Goal: Answer question/provide support: Answer question/provide support

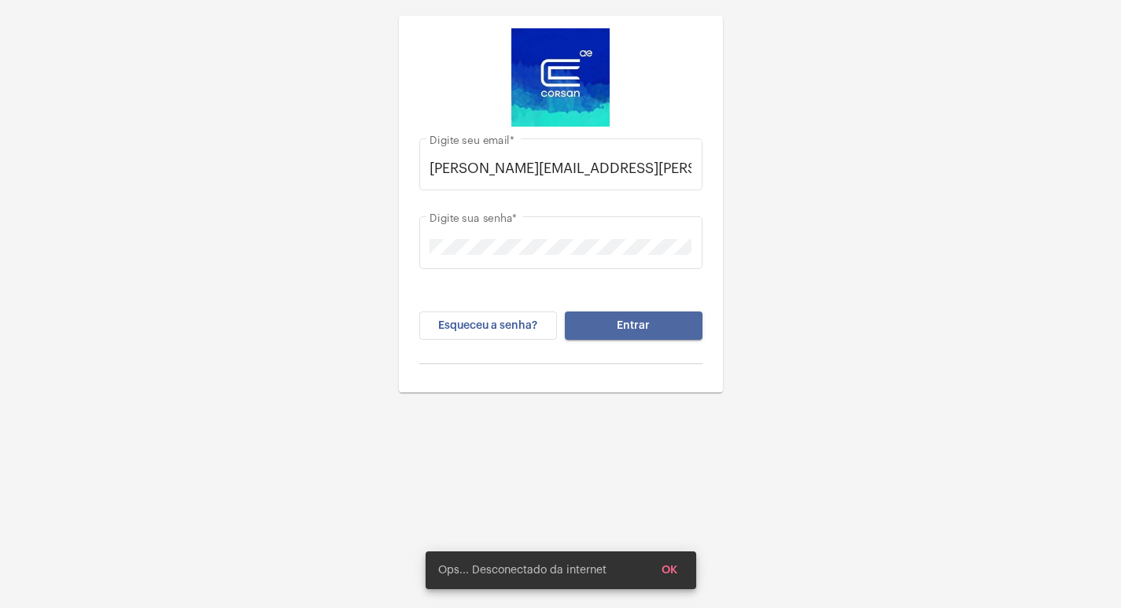
click at [592, 337] on button "Entrar" at bounding box center [634, 325] width 138 height 28
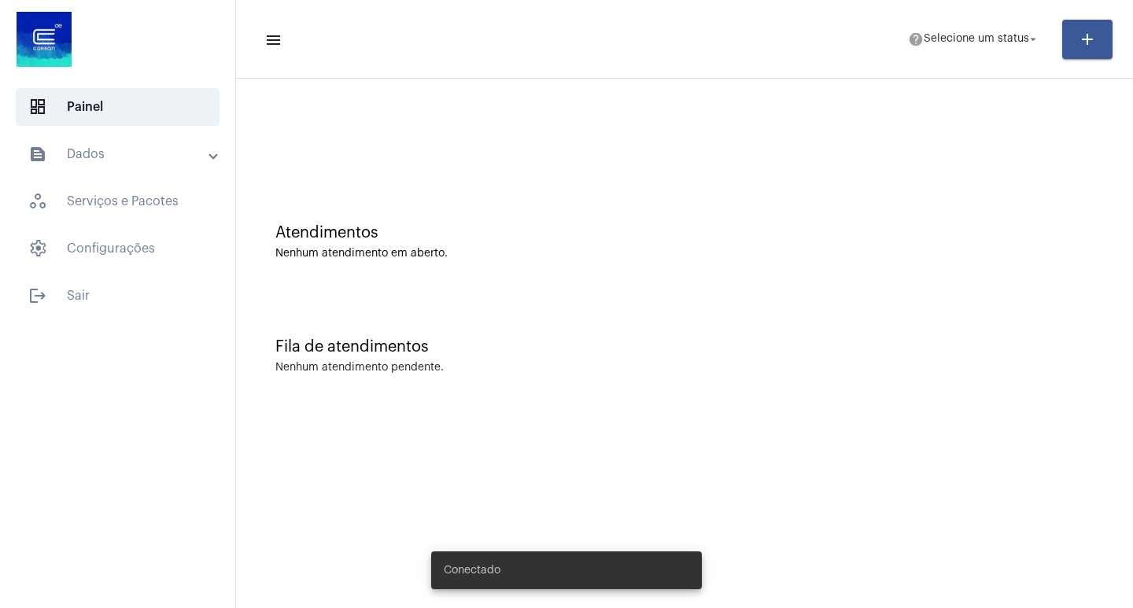
click at [938, 57] on mat-toolbar-row "menu help Selecione um status arrow_drop_down add" at bounding box center [684, 39] width 897 height 50
click at [937, 42] on span "Selecione um status" at bounding box center [975, 39] width 105 height 11
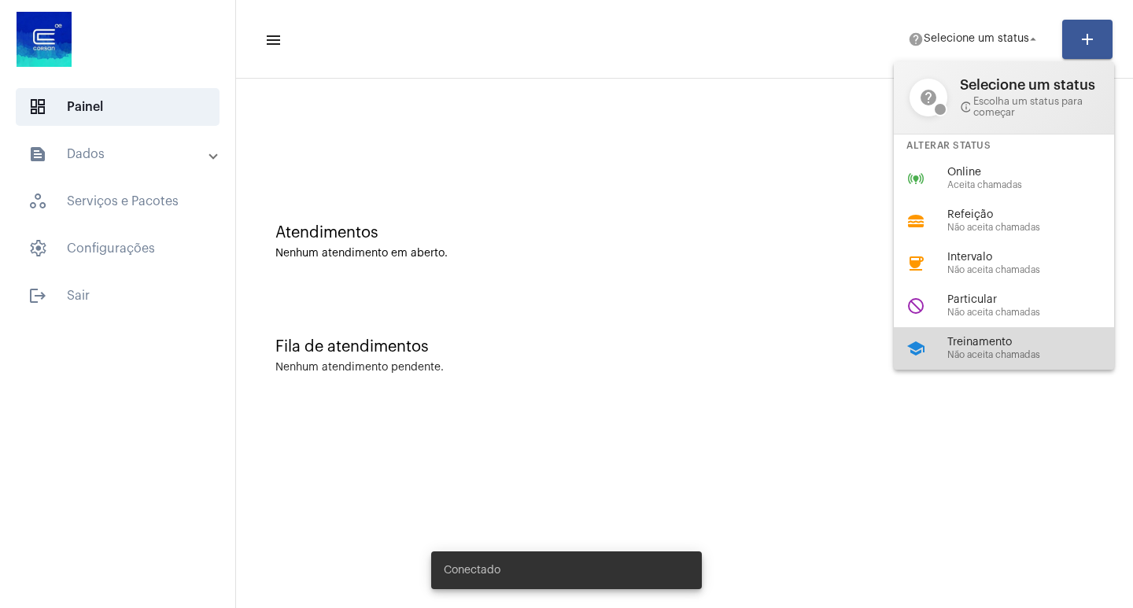
click at [963, 356] on span "Não aceita chamadas" at bounding box center [1036, 355] width 179 height 10
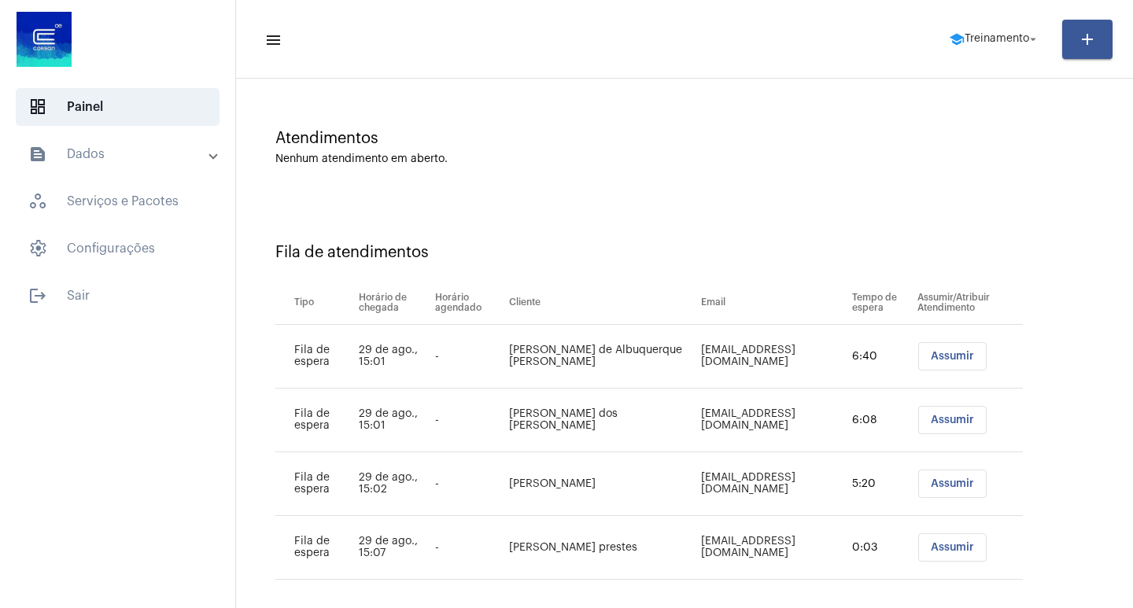
scroll to position [109, 0]
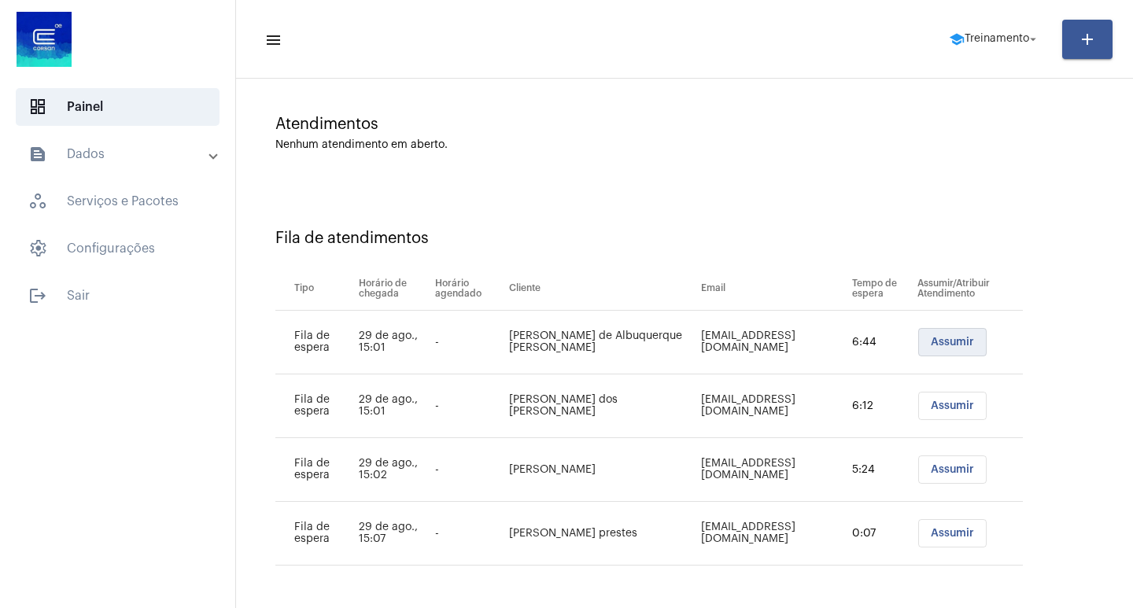
click at [930, 339] on span "Assumir" at bounding box center [951, 342] width 43 height 11
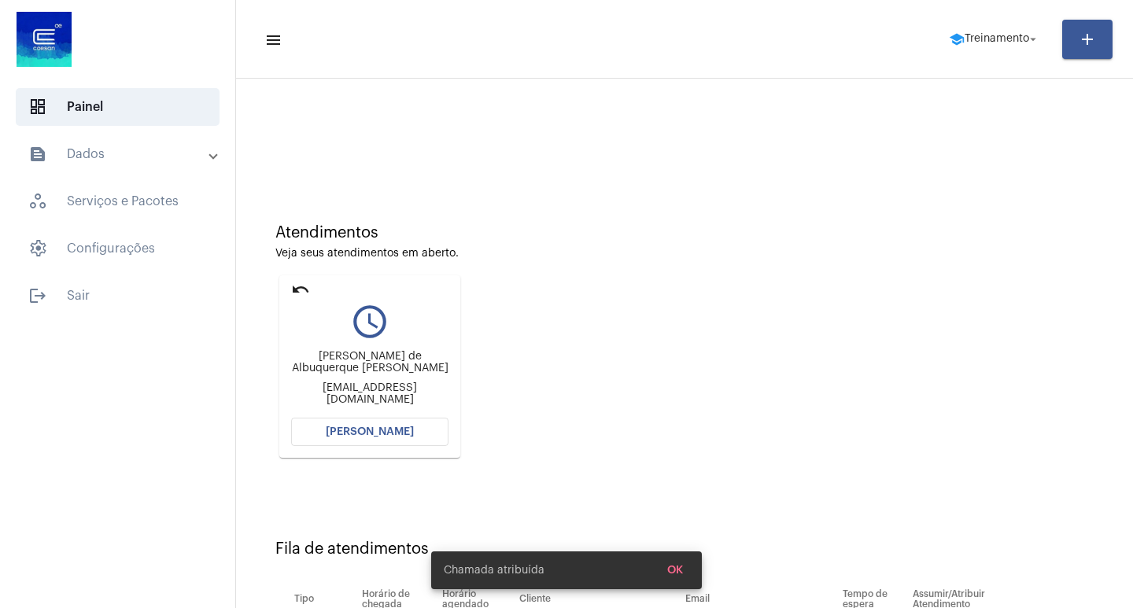
click at [372, 433] on span "[PERSON_NAME]" at bounding box center [370, 431] width 88 height 11
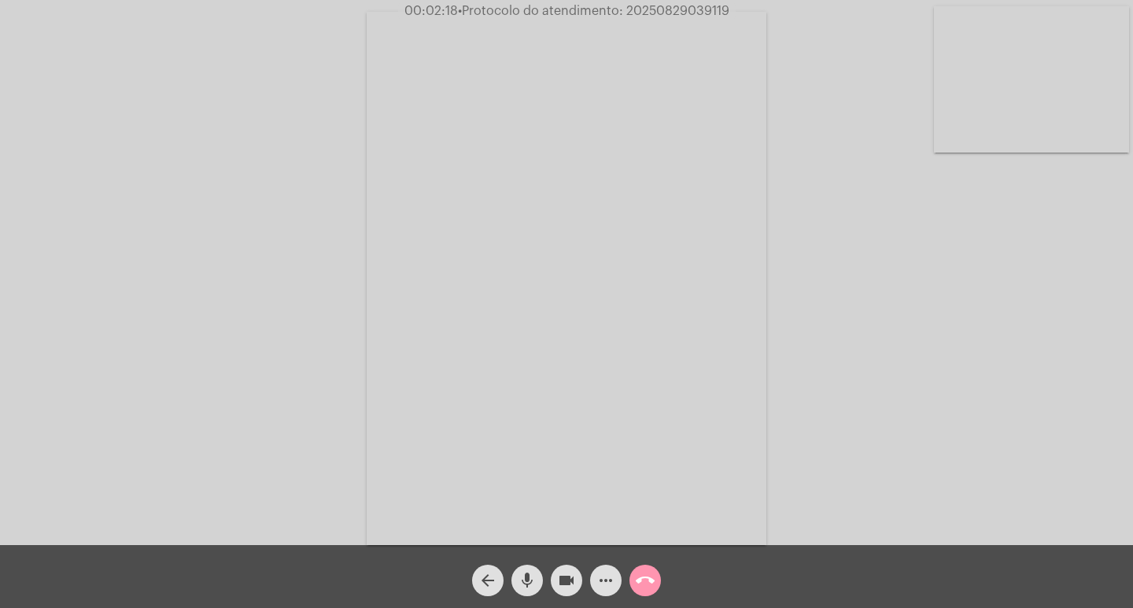
click at [532, 565] on span "mic" at bounding box center [527, 580] width 19 height 31
click at [528, 578] on mat-icon "mic_off" at bounding box center [527, 580] width 19 height 19
click at [525, 595] on span "mic" at bounding box center [527, 580] width 19 height 31
click at [562, 584] on mat-icon "videocam" at bounding box center [566, 580] width 19 height 19
click at [540, 580] on button "mic_off" at bounding box center [526, 580] width 31 height 31
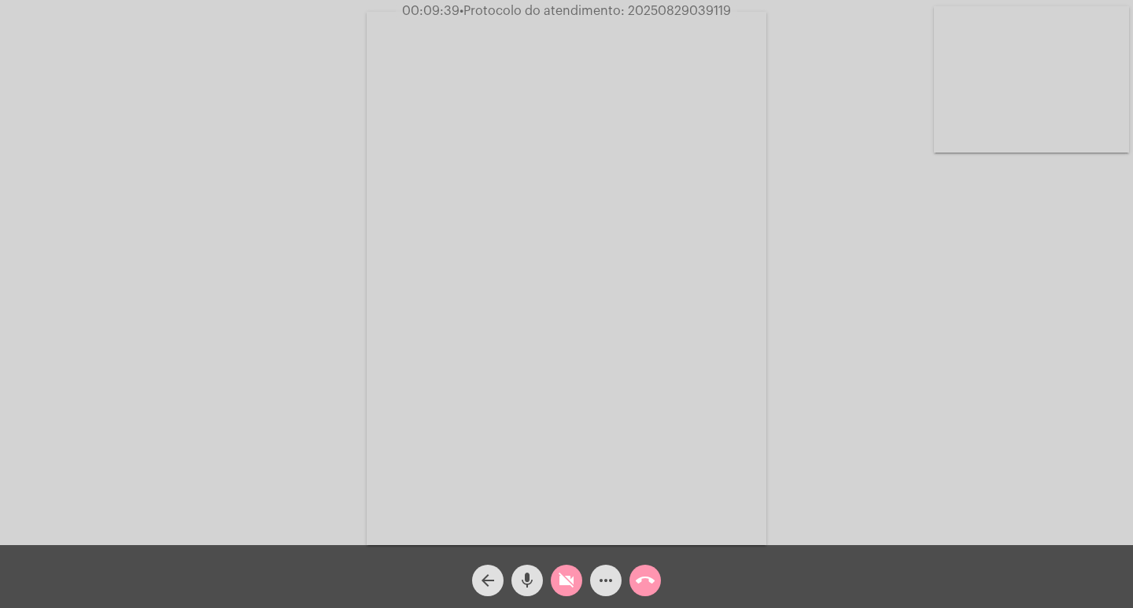
click at [561, 570] on span "videocam_off" at bounding box center [566, 580] width 19 height 31
click at [632, 580] on button "call_end" at bounding box center [644, 580] width 31 height 31
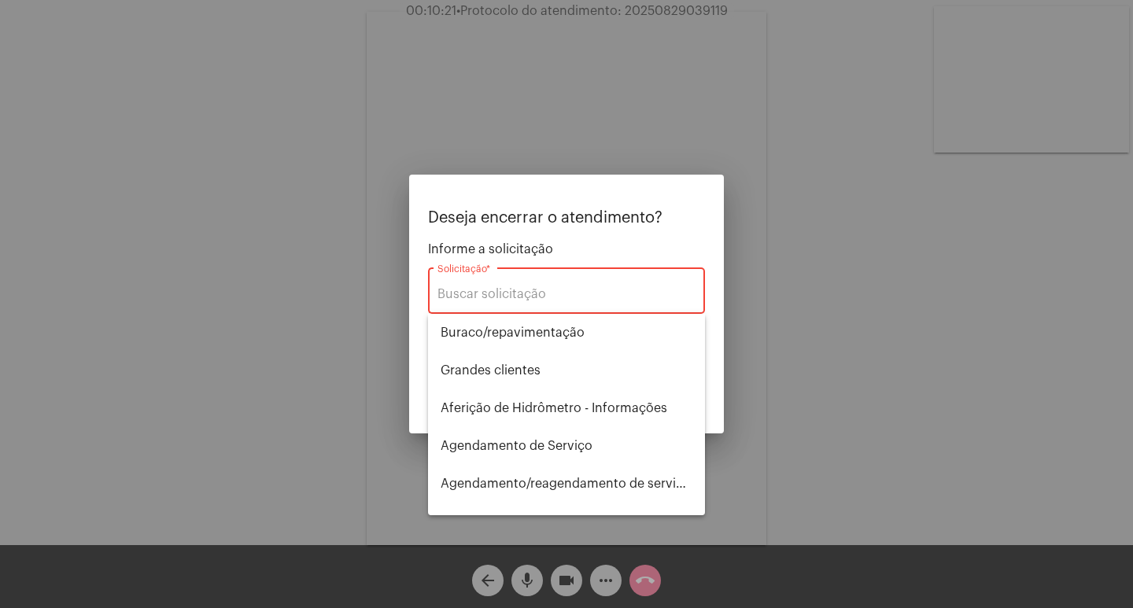
click at [732, 371] on div at bounding box center [566, 304] width 1133 height 608
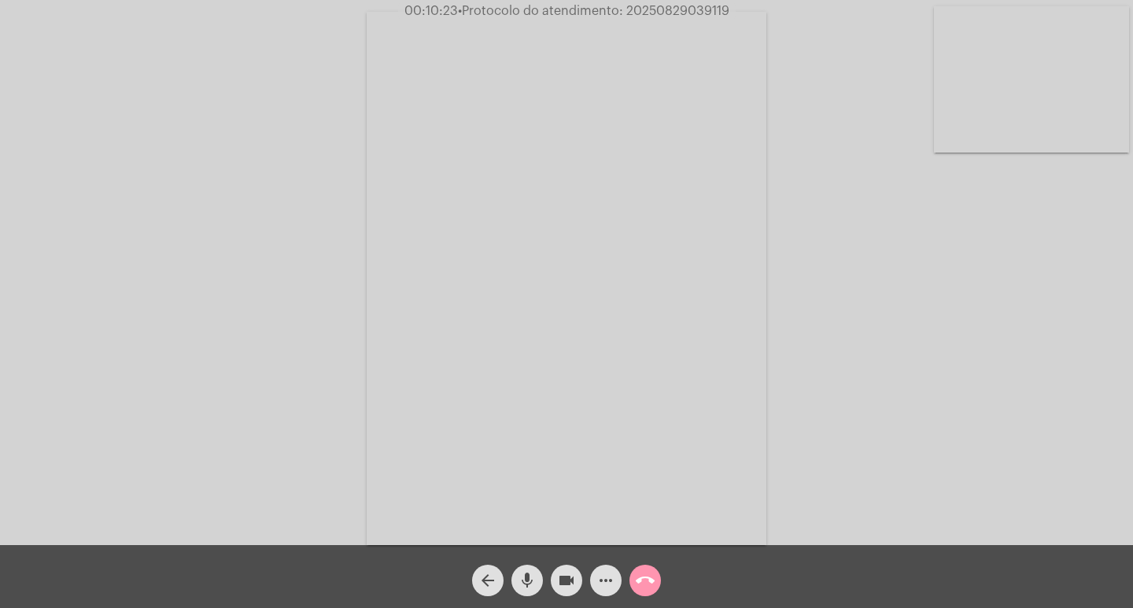
click at [641, 10] on span "• Protocolo do atendimento: 20250829039119" at bounding box center [593, 11] width 271 height 13
copy span "20250829039119"
click at [661, 577] on div "call_end" at bounding box center [644, 576] width 39 height 39
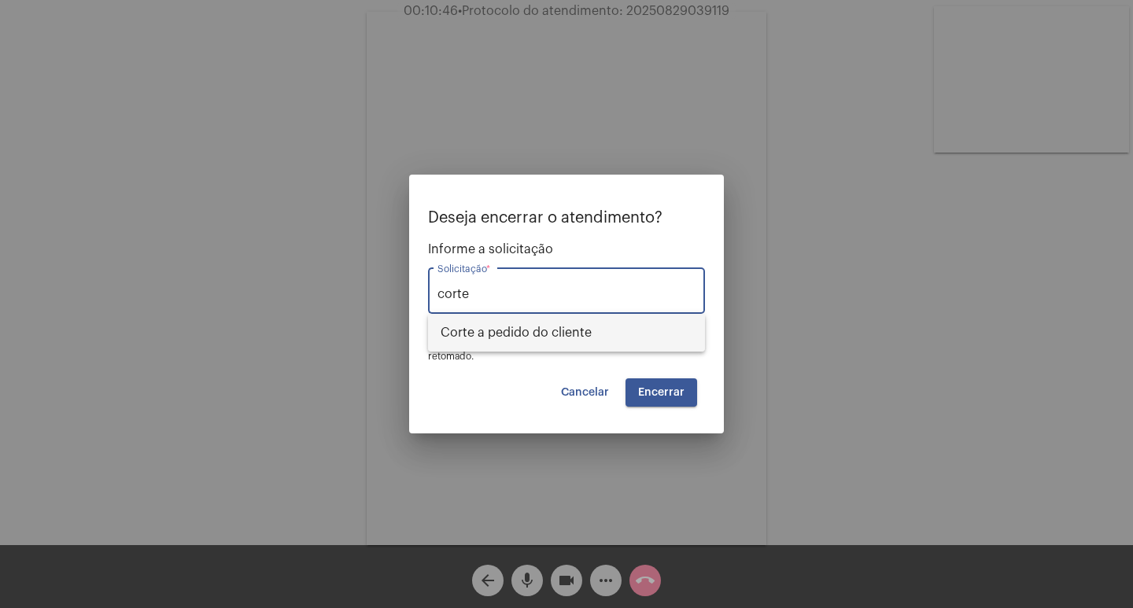
click at [574, 336] on span "Corte a pedido do cliente" at bounding box center [566, 333] width 252 height 38
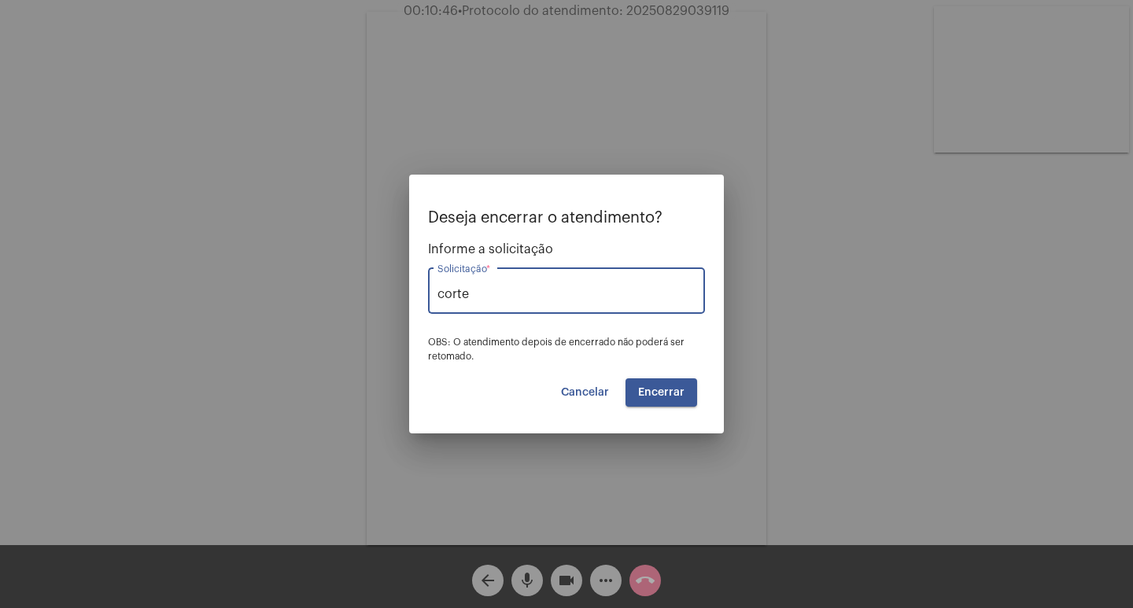
type input "Corte a pedido do cliente"
click at [649, 392] on span "Encerrar" at bounding box center [661, 392] width 46 height 11
